Goal: Find specific page/section: Locate a particular part of the current website

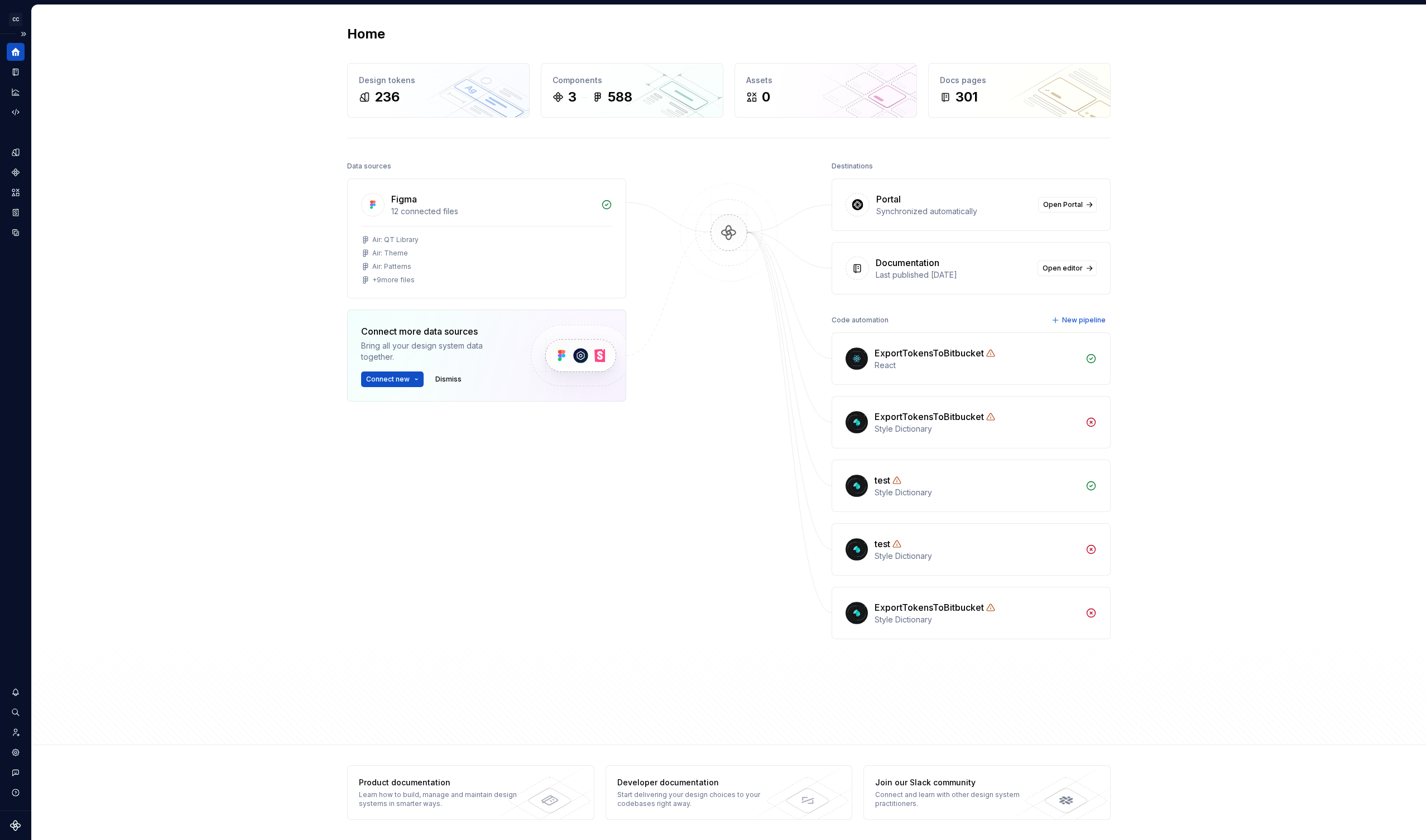
click at [11, 51] on icon "Home" at bounding box center [15, 51] width 10 height 10
click at [19, 73] on icon "Documentation" at bounding box center [15, 72] width 5 height 7
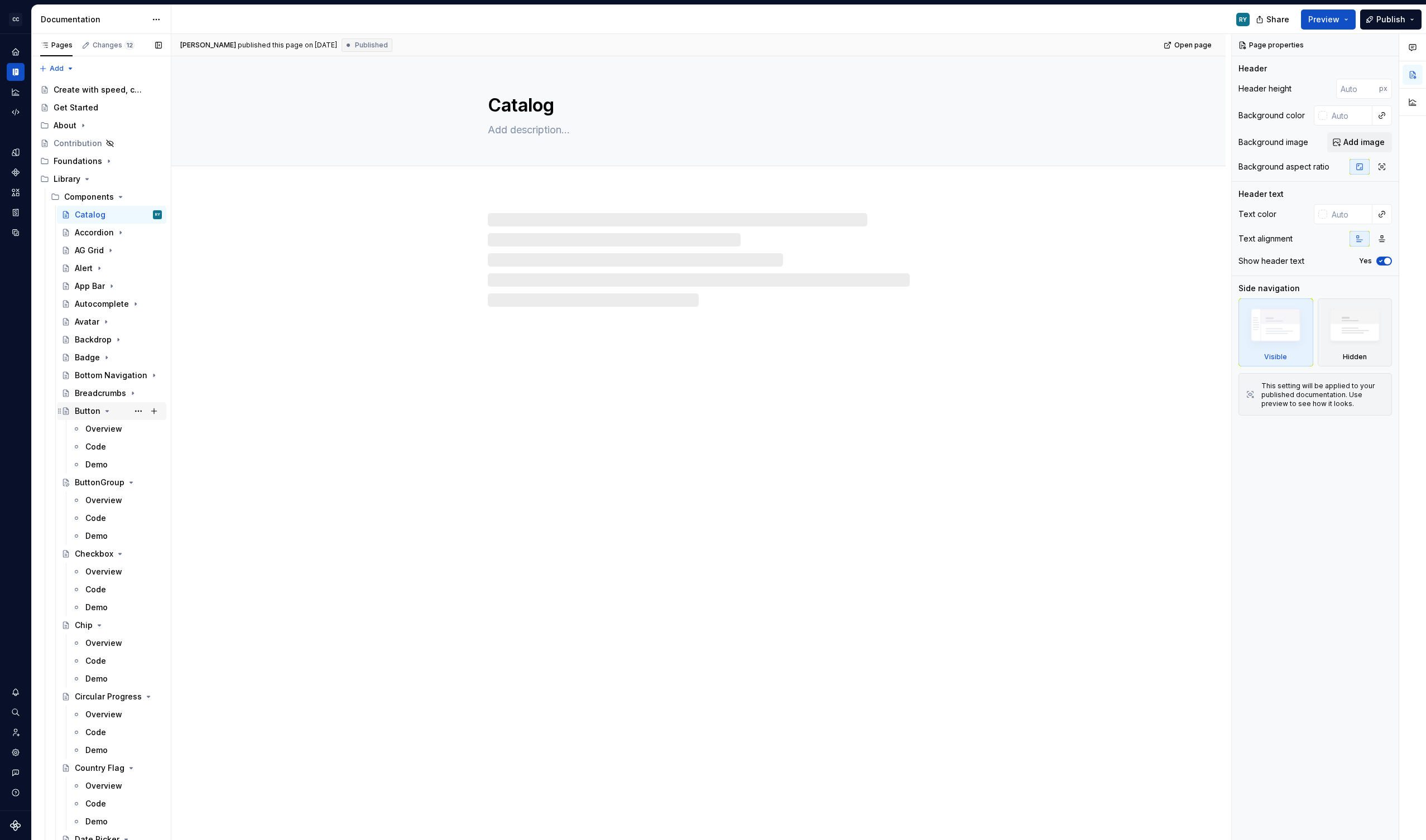
click at [105, 411] on icon "Page tree" at bounding box center [107, 411] width 9 height 9
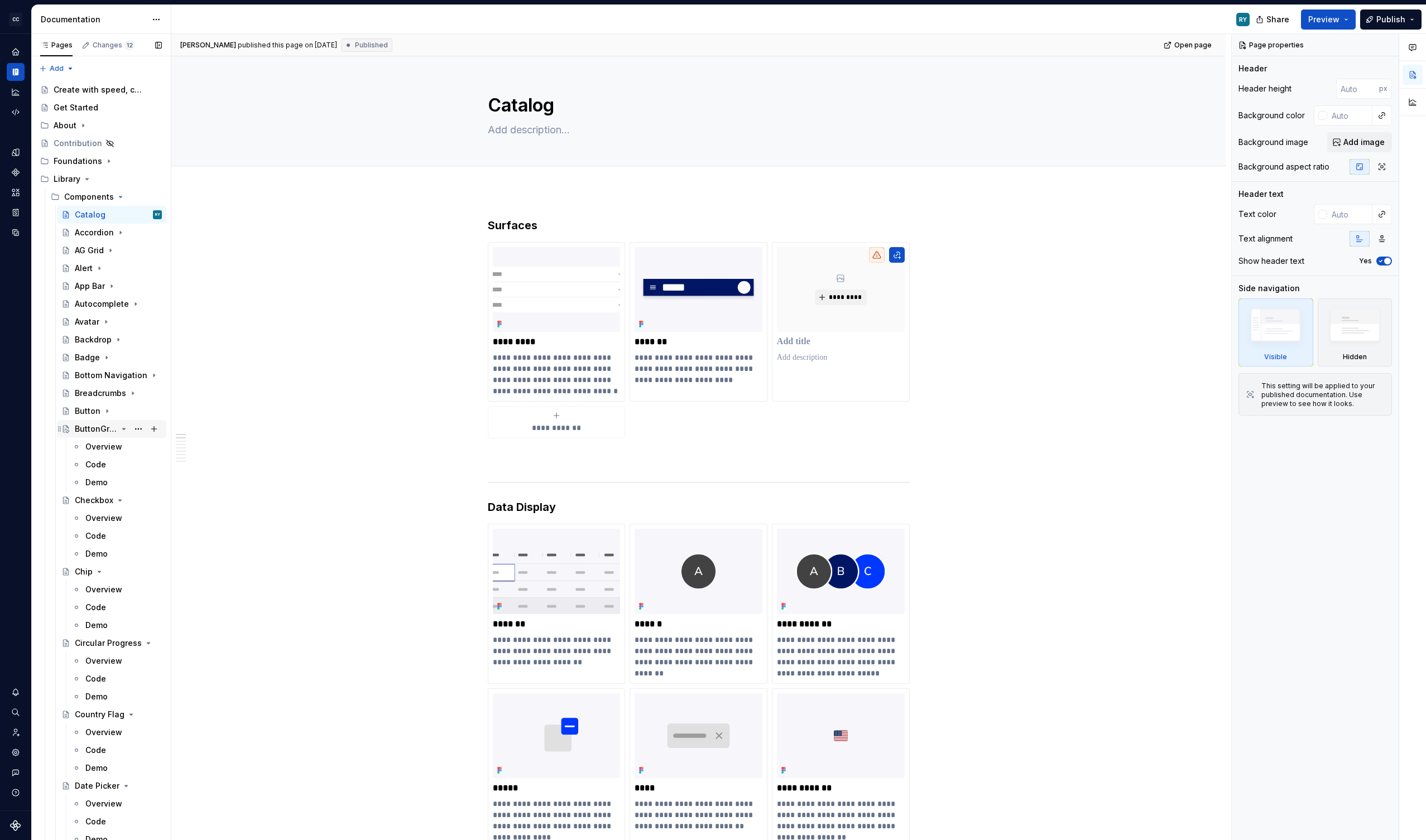
click at [125, 430] on icon "Page tree" at bounding box center [124, 429] width 9 height 9
click at [119, 446] on icon "Page tree" at bounding box center [120, 447] width 9 height 9
click at [98, 463] on icon "Page tree" at bounding box center [99, 465] width 9 height 9
click at [141, 484] on button "Page tree" at bounding box center [138, 483] width 16 height 16
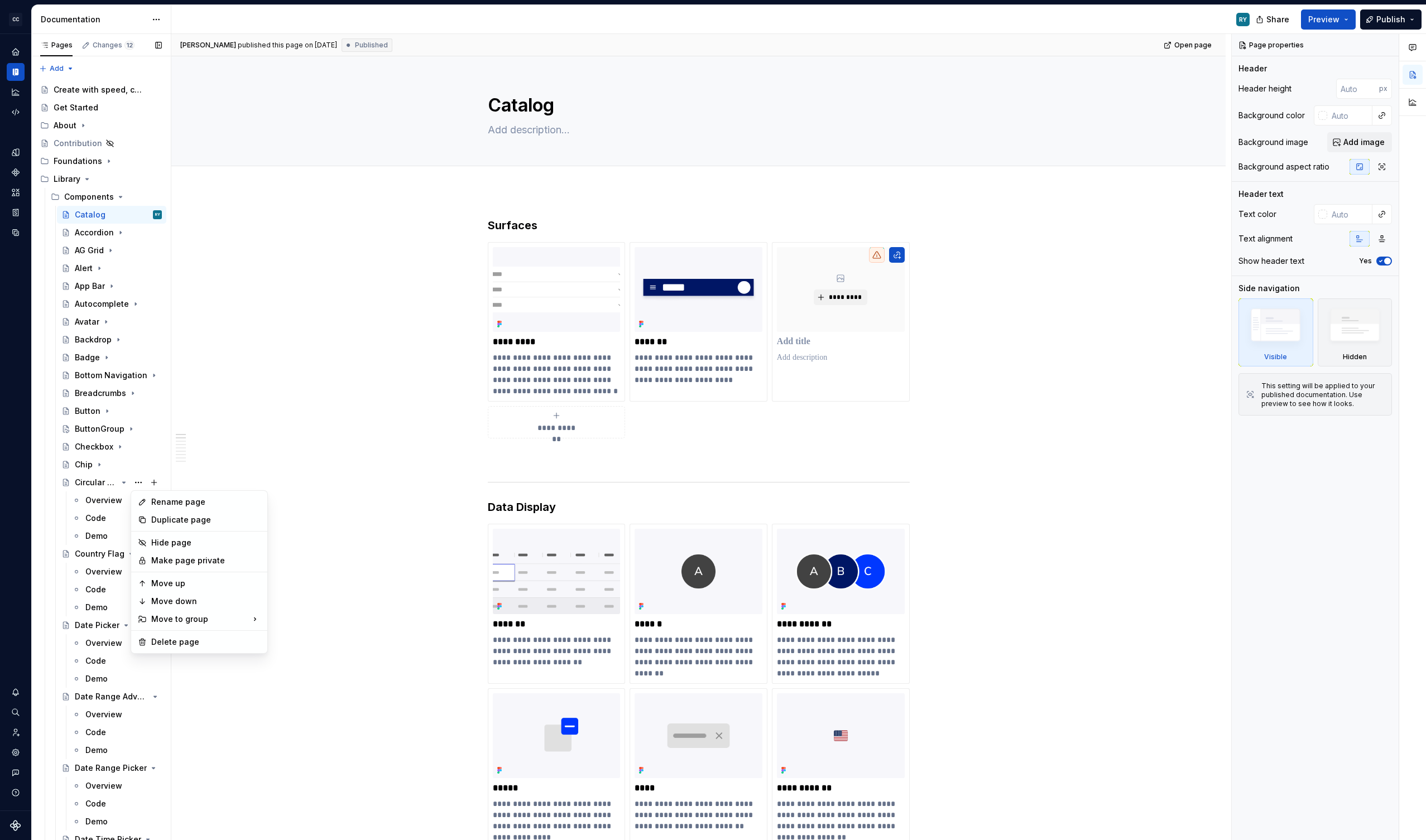
click at [121, 479] on div "Pages Changes 12 Add Accessibility guide for tree Page tree. Navigate the tree …" at bounding box center [100, 439] width 139 height 812
click at [121, 485] on icon "Page tree" at bounding box center [124, 483] width 9 height 9
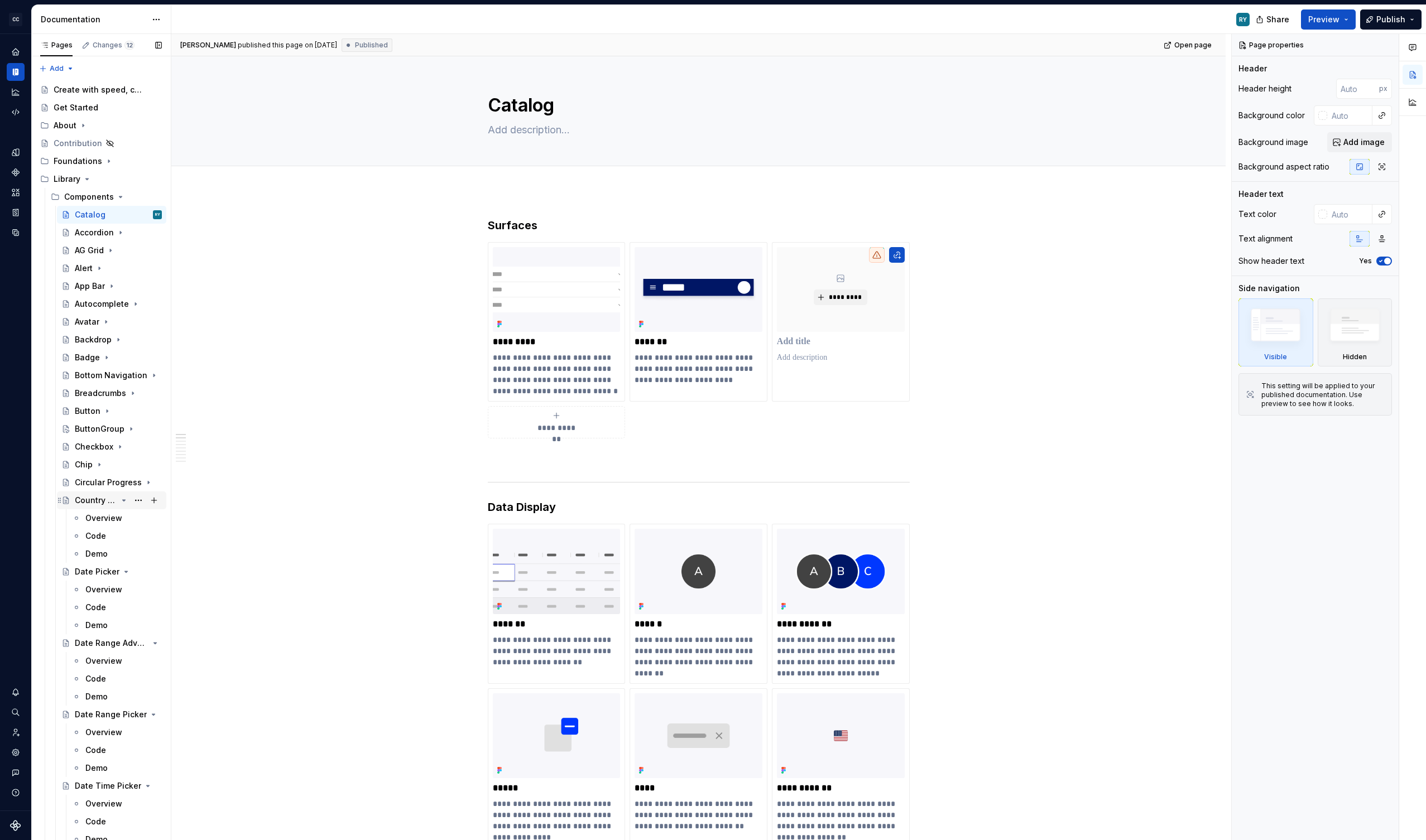
click at [127, 500] on icon "Page tree" at bounding box center [124, 501] width 9 height 9
click at [124, 519] on icon "Page tree" at bounding box center [124, 517] width 3 height 1
click at [123, 536] on icon "Page tree" at bounding box center [124, 536] width 3 height 1
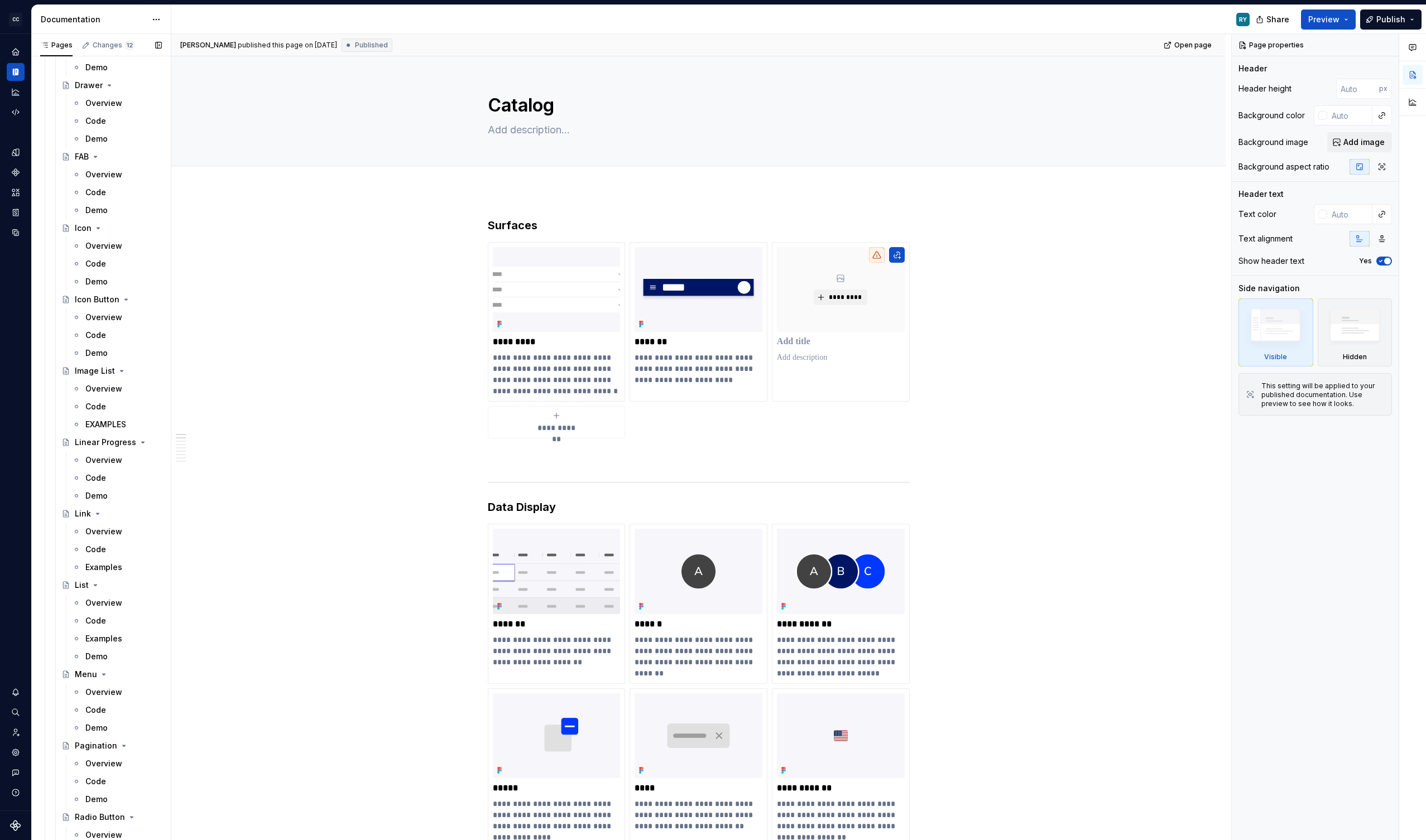
scroll to position [736, 0]
click at [121, 371] on icon "Page tree" at bounding box center [121, 371] width 3 height 1
click at [138, 373] on button "Page tree" at bounding box center [138, 372] width 16 height 16
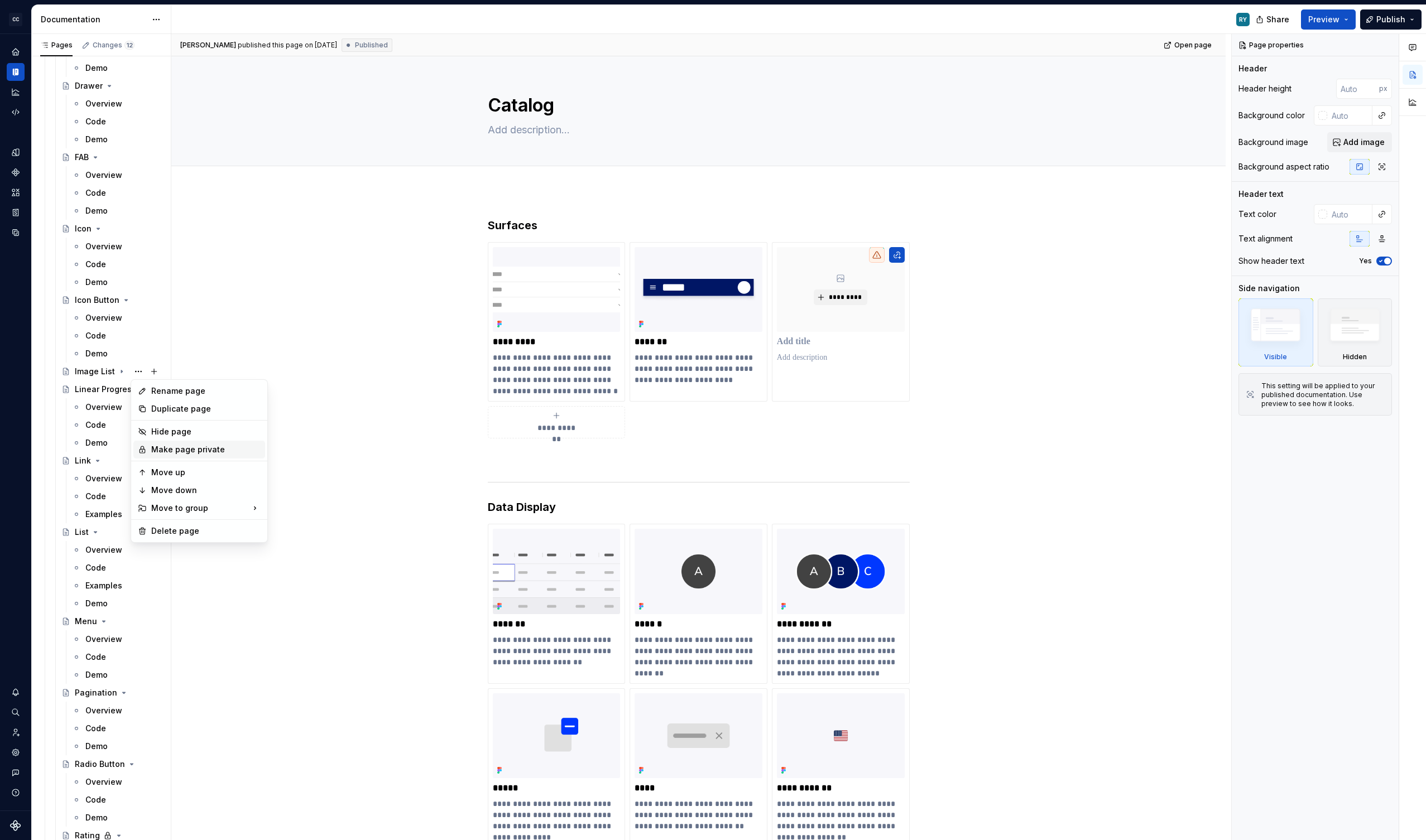
click at [179, 451] on div "Make page private" at bounding box center [206, 449] width 109 height 12
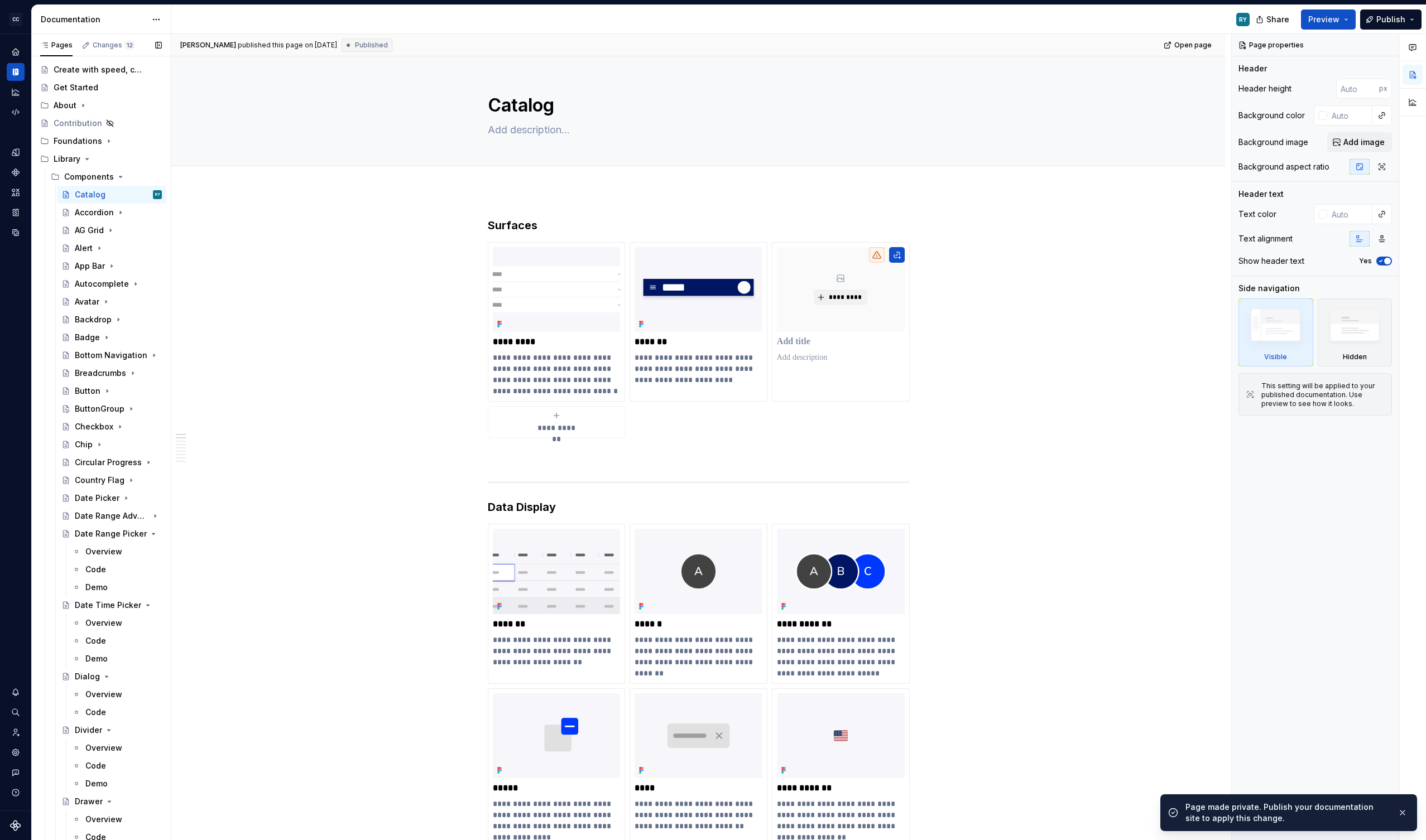
scroll to position [0, 0]
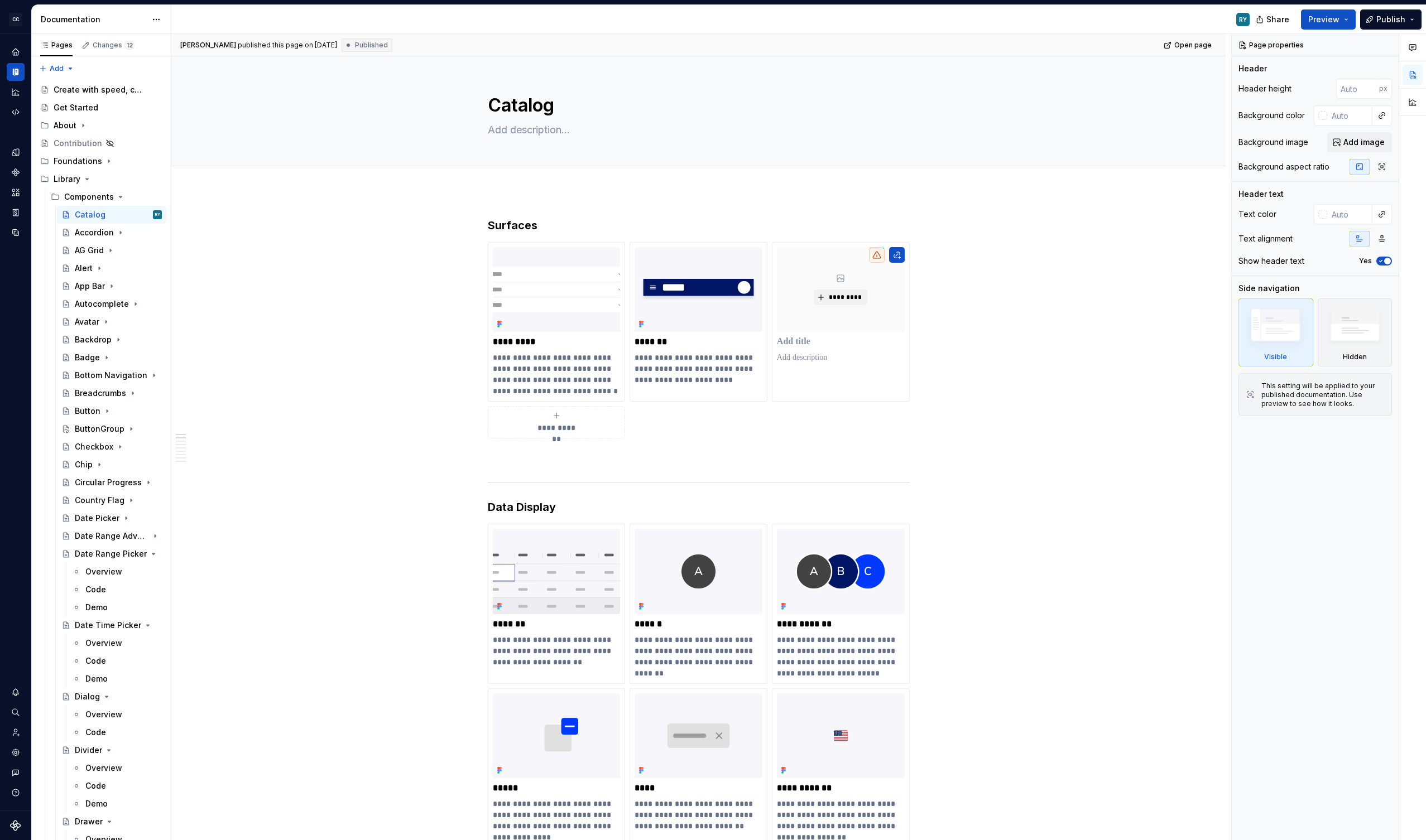
type textarea "*"
